Goal: Check status

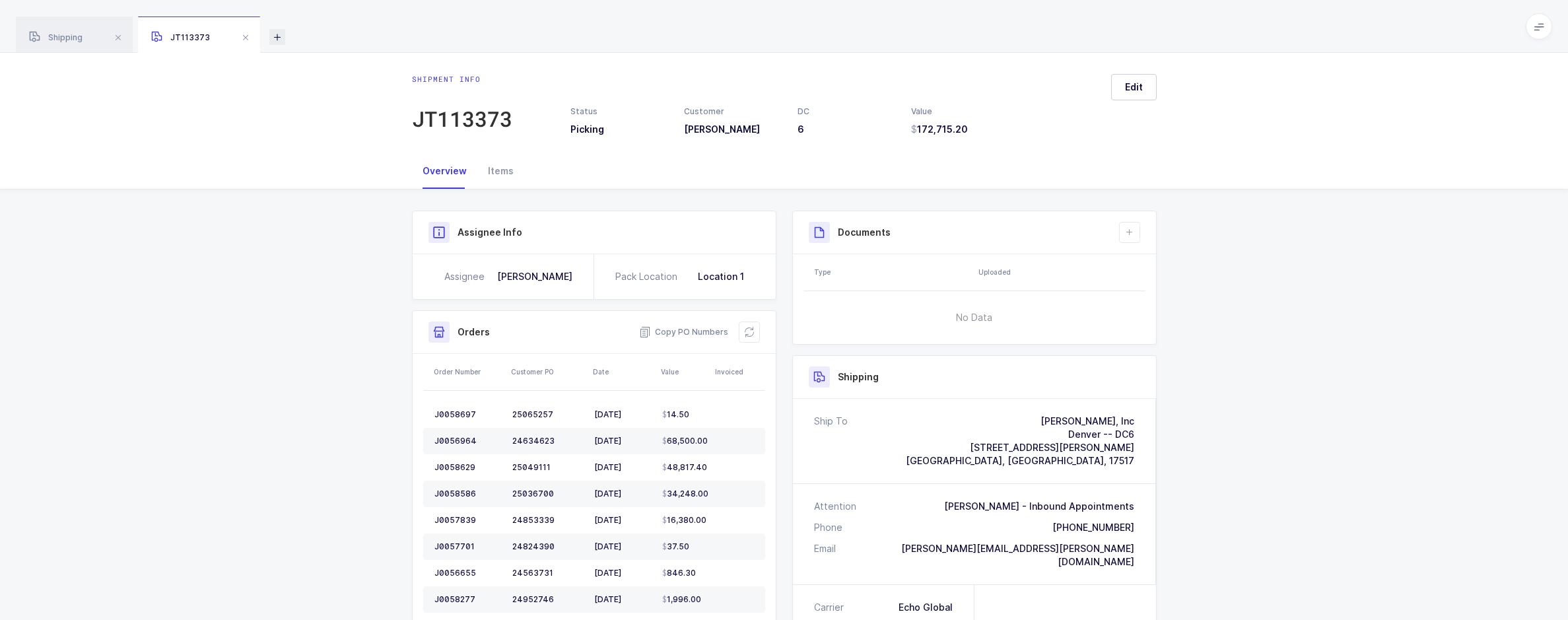
click at [280, 32] on icon at bounding box center [278, 37] width 16 height 16
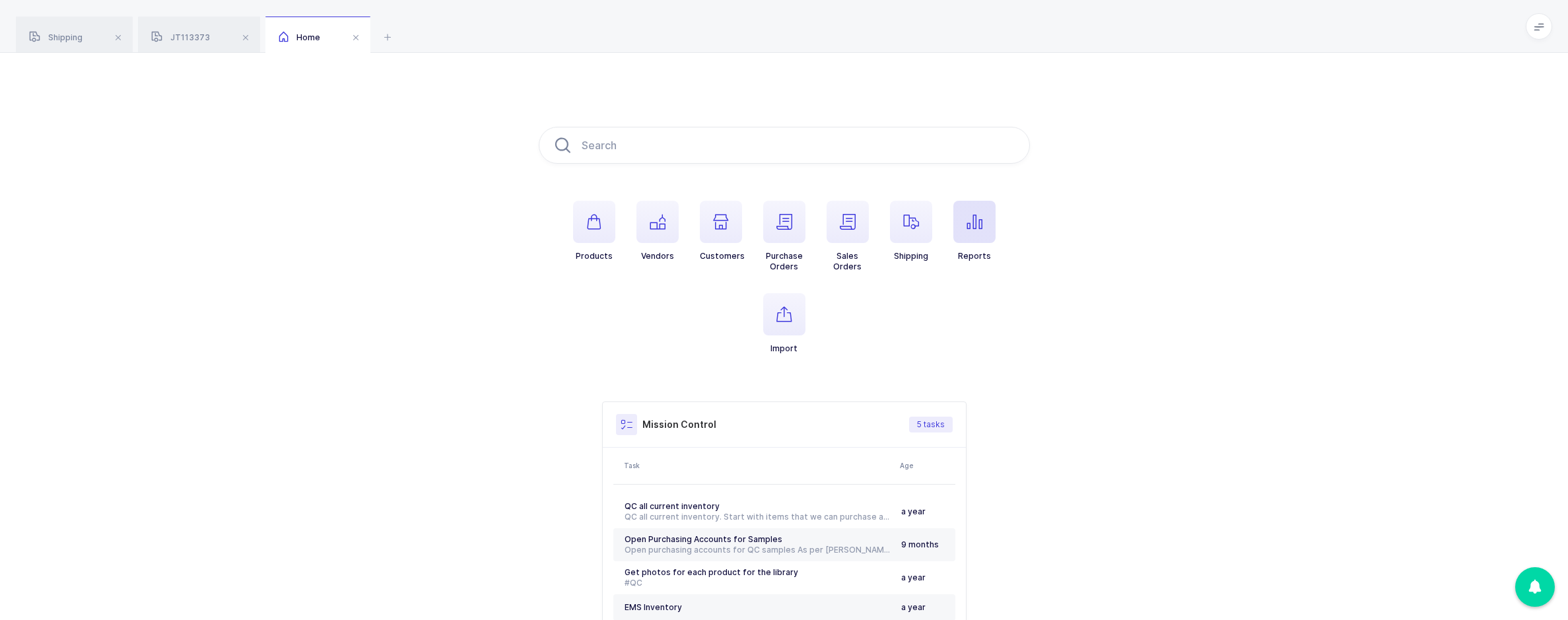
click at [963, 239] on span "button" at bounding box center [974, 221] width 42 height 42
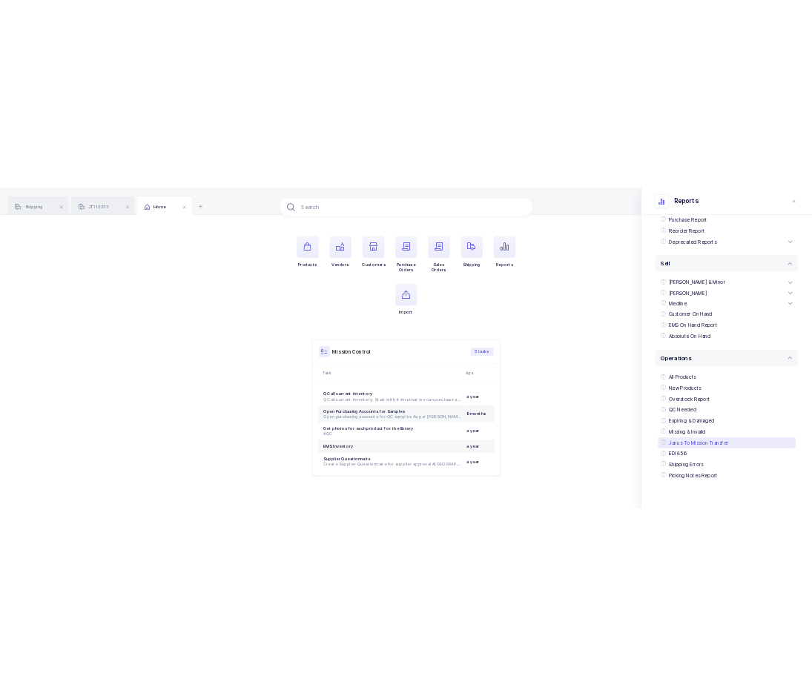
scroll to position [133, 0]
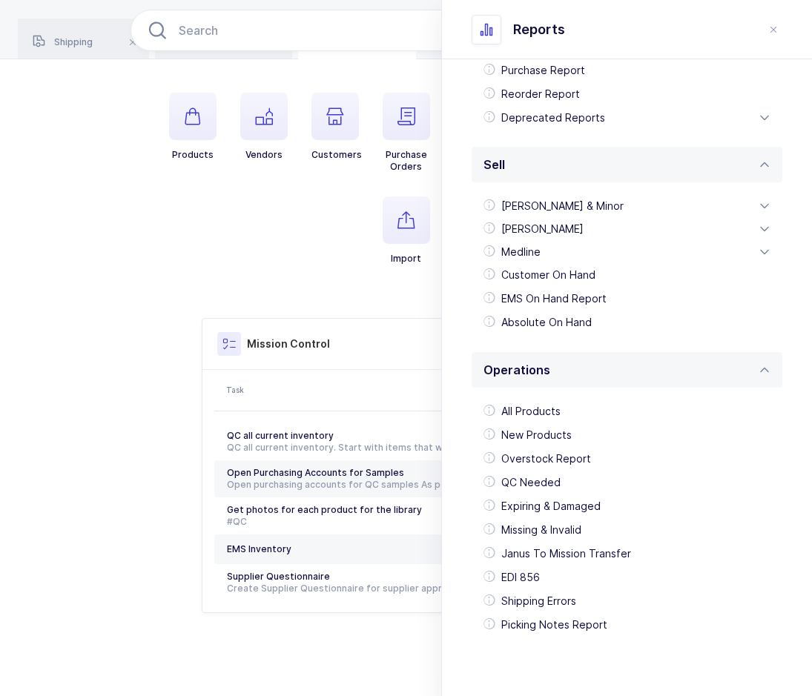
click at [339, 3] on div "Shipping JT113373 Home" at bounding box center [406, 29] width 812 height 59
click at [300, 26] on input "text" at bounding box center [407, 31] width 552 height 42
type input "305819"
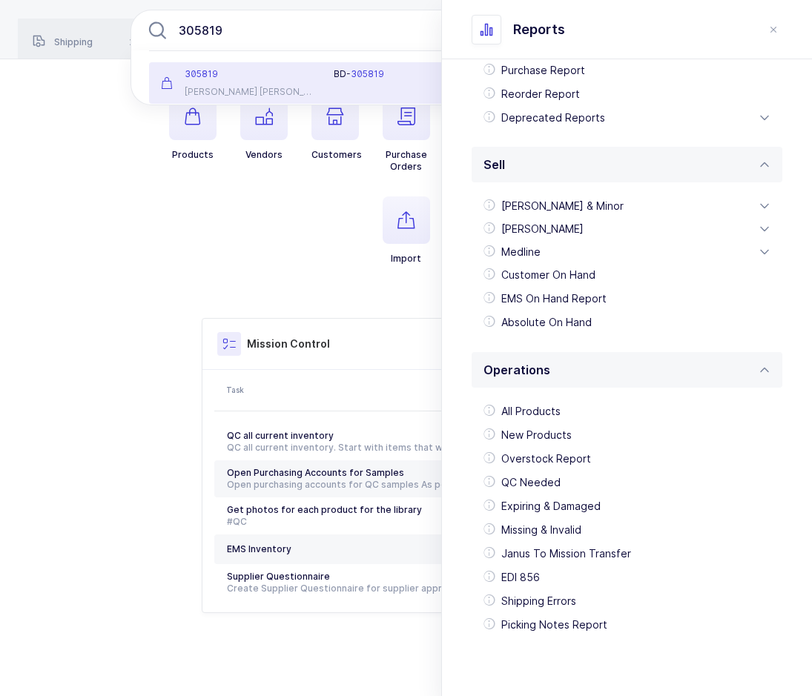
click at [294, 72] on div "305819" at bounding box center [239, 74] width 156 height 12
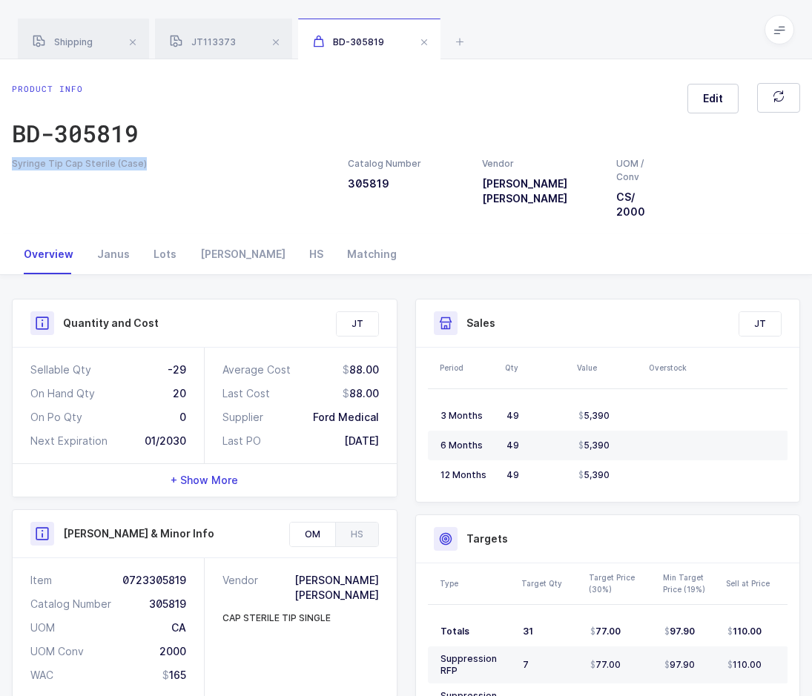
drag, startPoint x: 126, startPoint y: 161, endPoint x: -7, endPoint y: 161, distance: 133.5
click at [0, 161] on html "Apps Core [GEOGRAPHIC_DATA] Admin Mission Control Purchasing [PERSON_NAME] Logo…" at bounding box center [406, 513] width 812 height 1026
copy div "Syringe Tip Cap Sterile (Case)"
drag, startPoint x: 110, startPoint y: 143, endPoint x: 7, endPoint y: 151, distance: 104.1
click at [110, 143] on div "BD-305819" at bounding box center [75, 134] width 127 height 30
